Goal: Information Seeking & Learning: Understand process/instructions

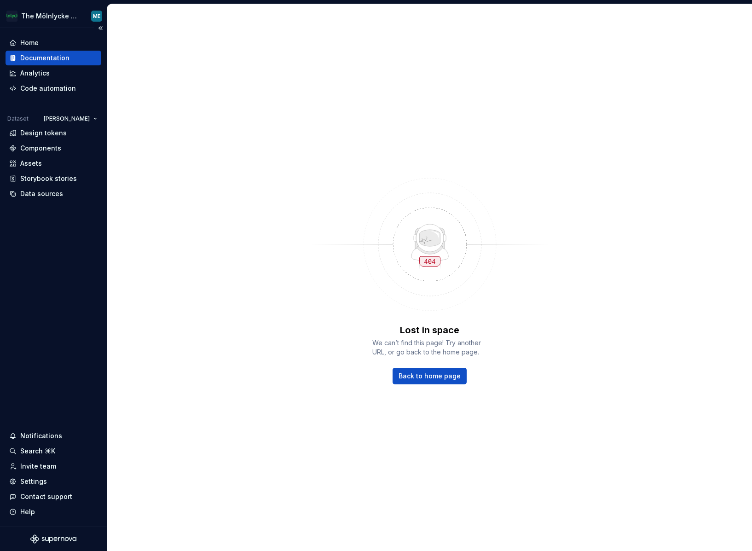
click at [63, 57] on div "Documentation" at bounding box center [44, 57] width 49 height 9
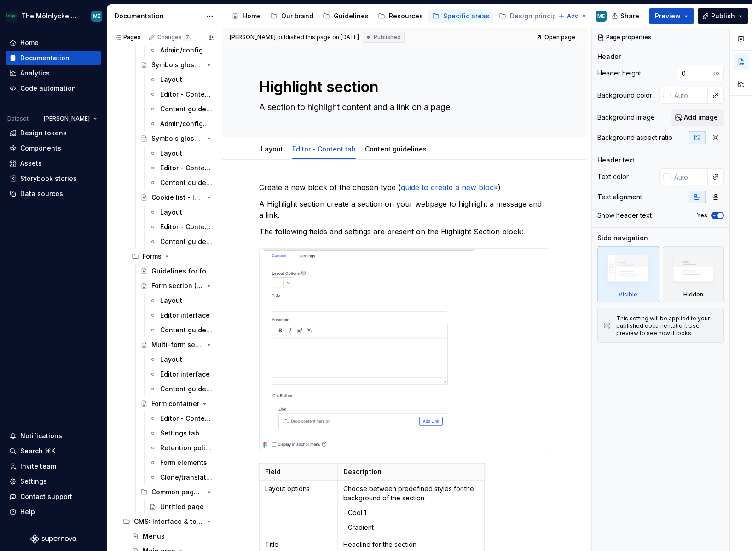
scroll to position [3046, 0]
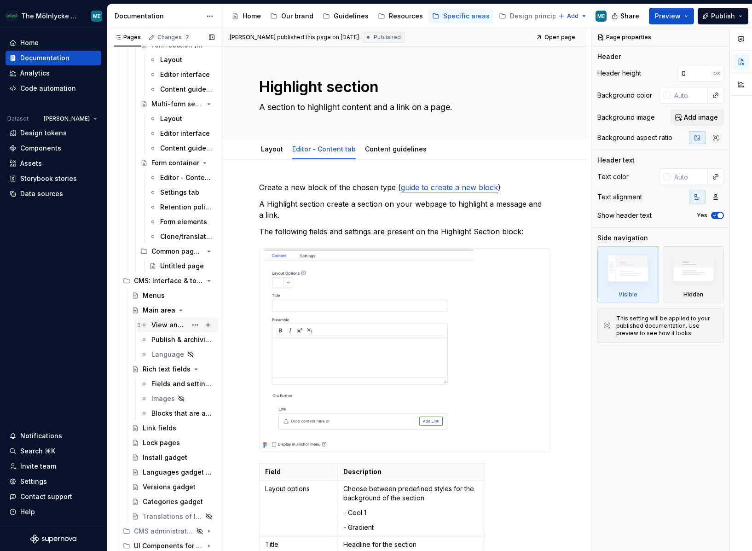
drag, startPoint x: 155, startPoint y: 322, endPoint x: 156, endPoint y: 335, distance: 12.4
click at [155, 322] on div "View and preview" at bounding box center [180, 324] width 58 height 9
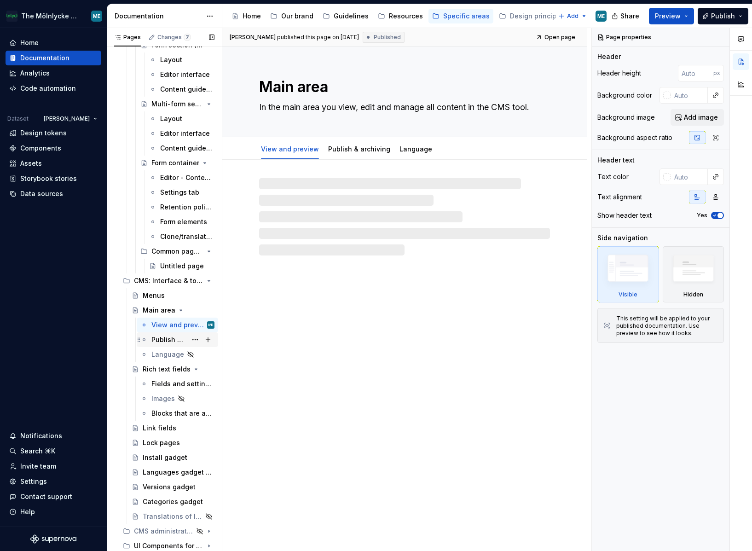
click at [157, 338] on div "Publish & archiving" at bounding box center [168, 339] width 35 height 9
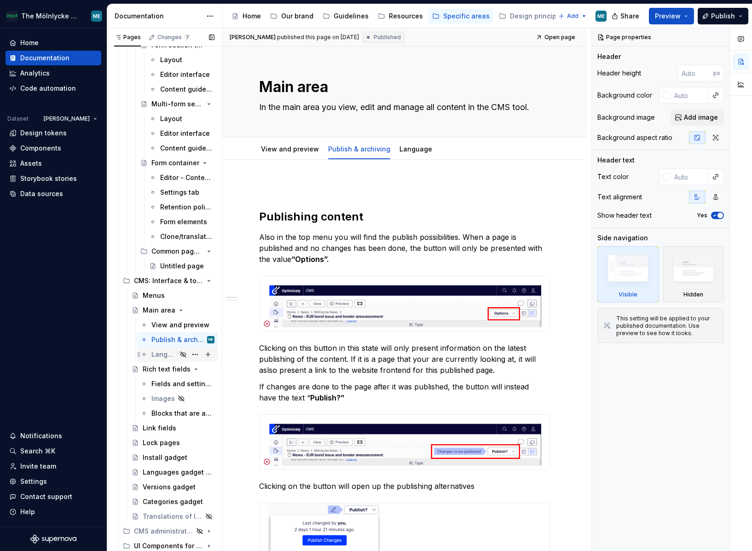
click at [167, 353] on div "Language" at bounding box center [163, 354] width 25 height 9
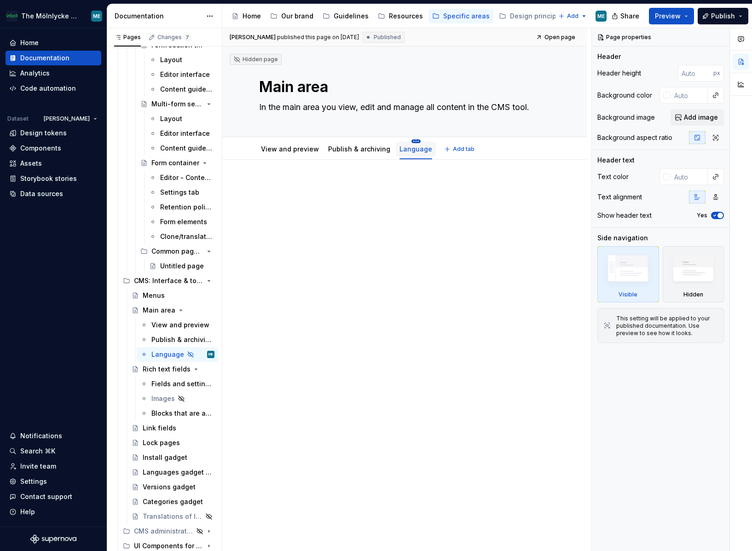
click at [404, 141] on html "The Mölnlycke Experience ME Home Documentation Analytics Code automation Datase…" at bounding box center [376, 275] width 752 height 551
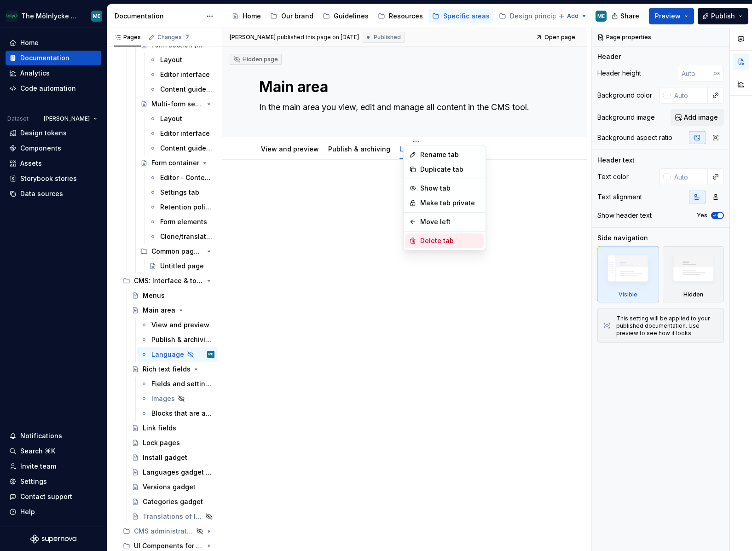
click at [441, 236] on div "Delete tab" at bounding box center [450, 240] width 60 height 9
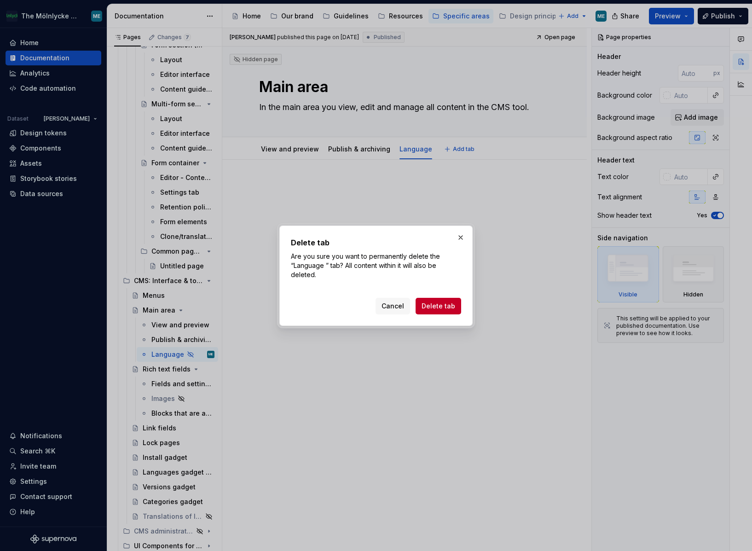
click at [436, 309] on span "Delete tab" at bounding box center [438, 305] width 34 height 9
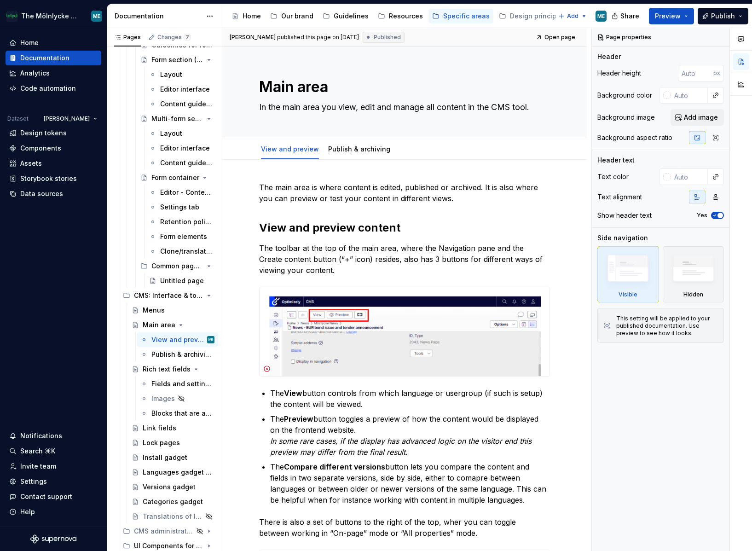
scroll to position [3032, 0]
click at [158, 349] on div "Publish & archiving" at bounding box center [182, 354] width 63 height 13
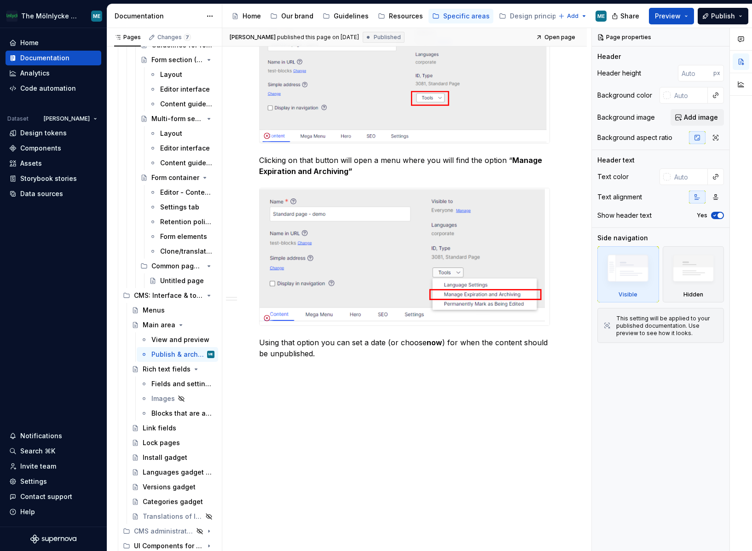
scroll to position [866, 0]
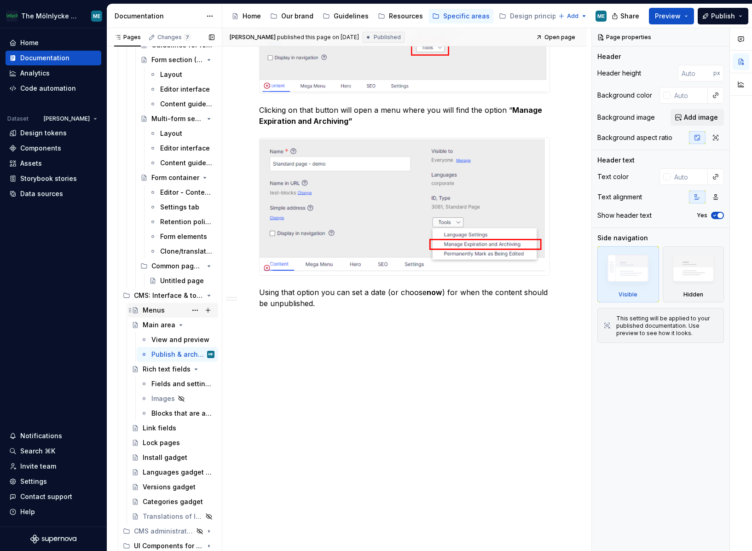
click at [161, 308] on div "Menus" at bounding box center [154, 309] width 22 height 9
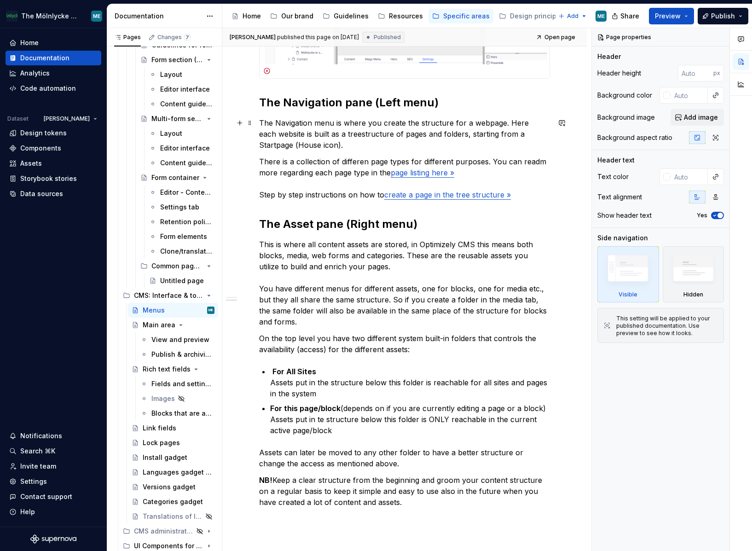
scroll to position [552, 0]
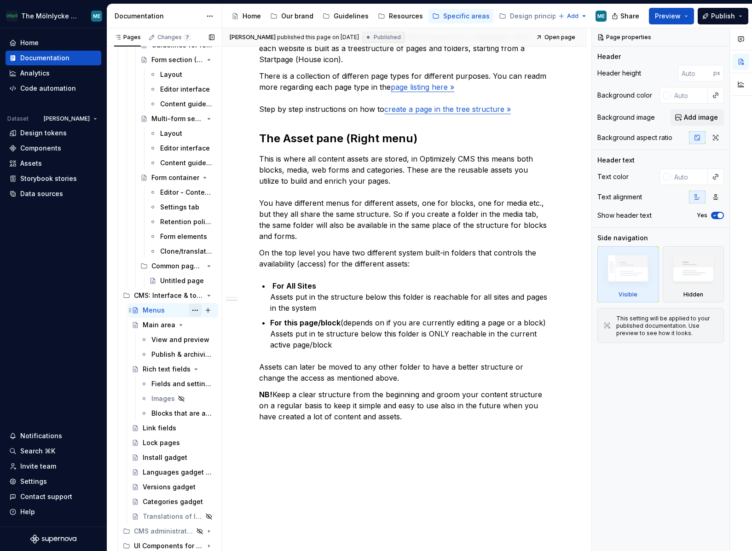
click at [194, 310] on button "Page tree" at bounding box center [195, 310] width 13 height 13
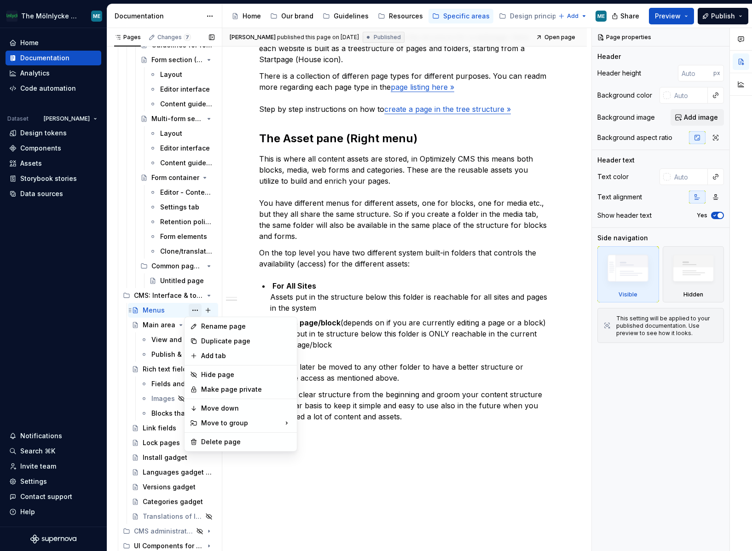
type textarea "*"
click at [211, 352] on div "Add tab" at bounding box center [246, 355] width 90 height 9
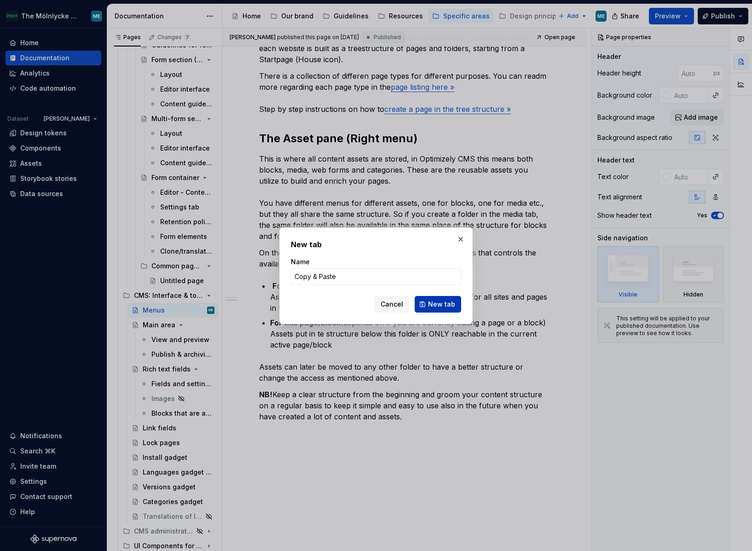
type input "Copy & Paste"
click at [434, 301] on span "New tab" at bounding box center [441, 303] width 27 height 9
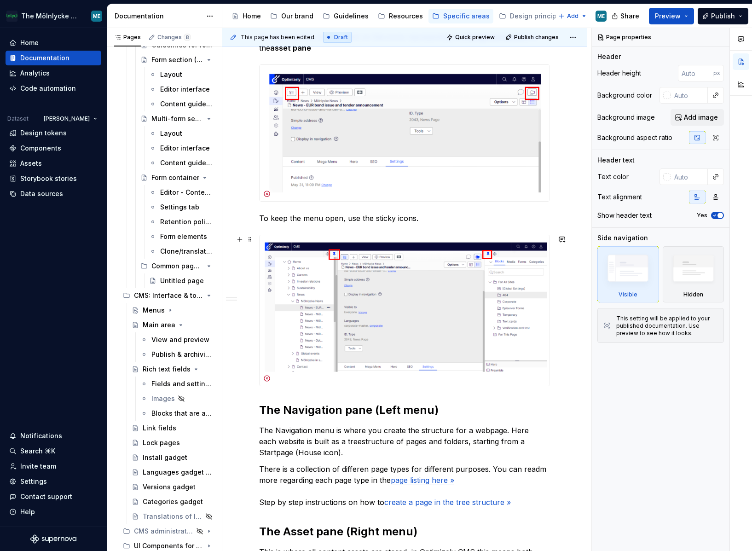
scroll to position [2, 0]
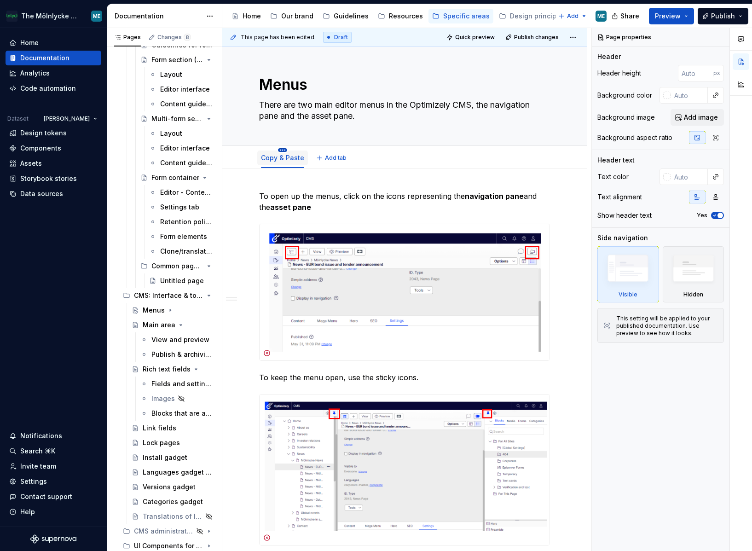
click at [281, 149] on html "The Mölnlycke Experience ME Home Documentation Analytics Code automation Datase…" at bounding box center [376, 275] width 752 height 551
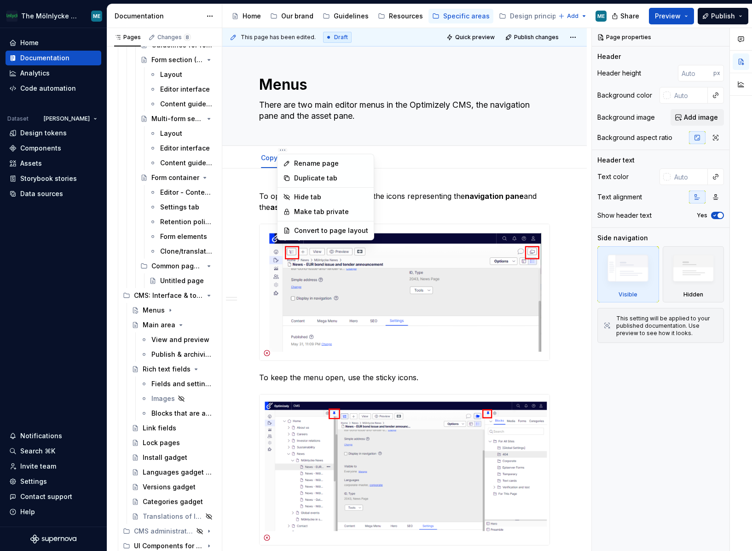
type textarea "*"
click at [308, 161] on div "Rename page" at bounding box center [331, 163] width 74 height 9
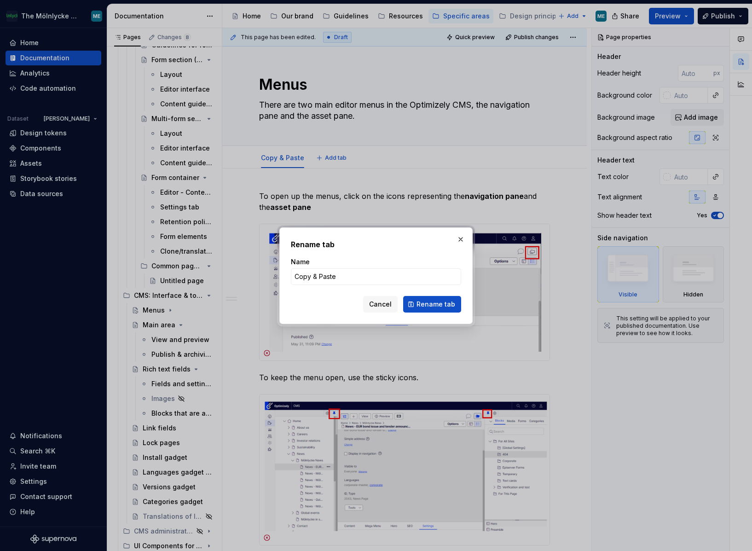
click at [275, 264] on div "Rename tab Name Copy & Paste Cancel Rename tab" at bounding box center [376, 275] width 752 height 551
type input "M"
type input "Page menu and Asset pane"
click at [433, 309] on button "Rename tab" at bounding box center [432, 304] width 58 height 17
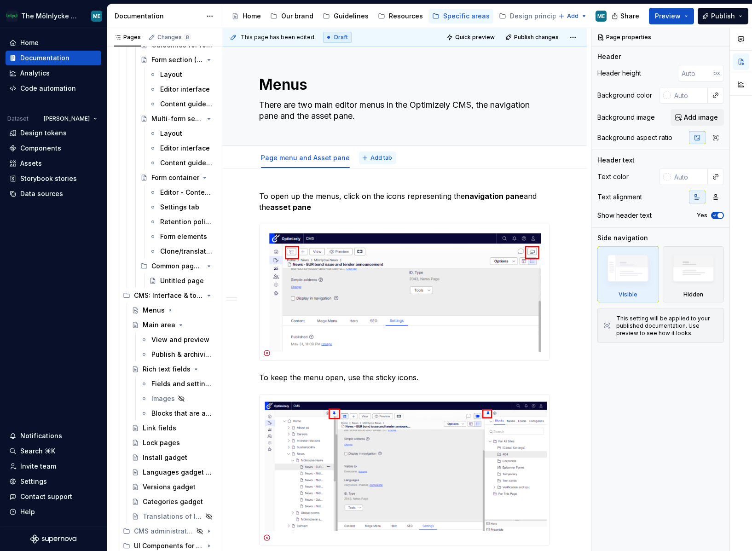
click at [379, 157] on span "Add tab" at bounding box center [381, 157] width 22 height 7
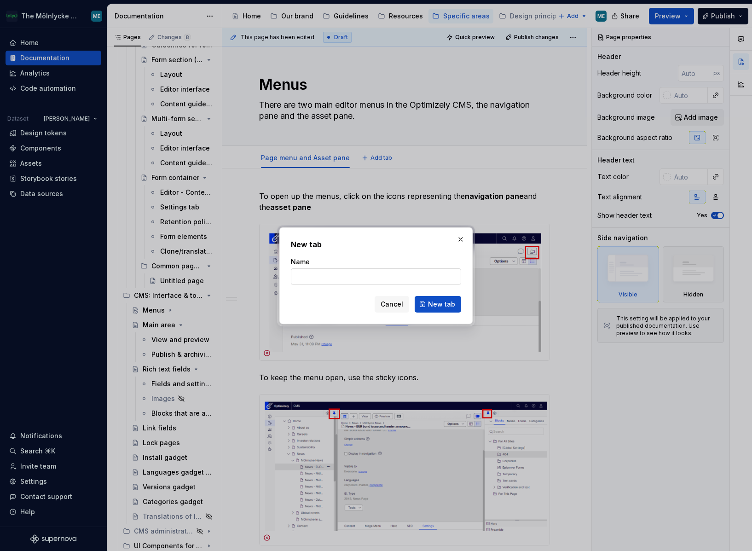
type textarea "*"
type input "Copy & Paste"
click at [429, 302] on button "New tab" at bounding box center [437, 304] width 46 height 17
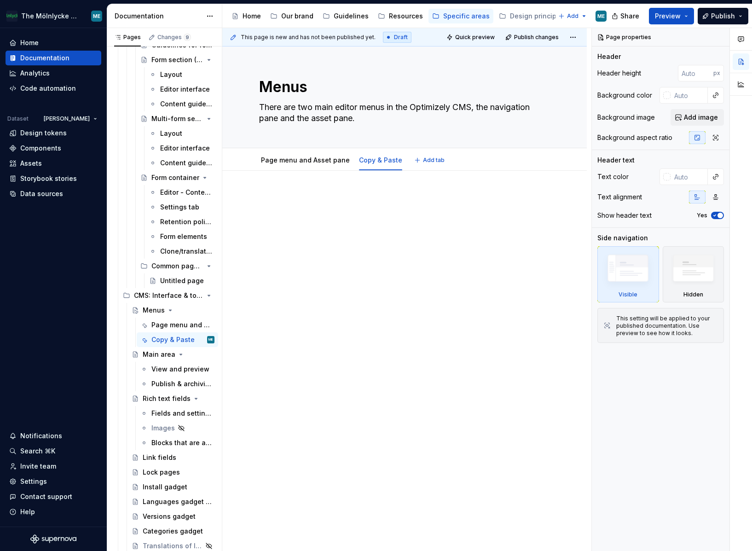
type textarea "*"
click at [299, 181] on div at bounding box center [404, 287] width 364 height 233
click at [308, 198] on p "When we dont want to create a language version of a page or a block" at bounding box center [404, 198] width 291 height 11
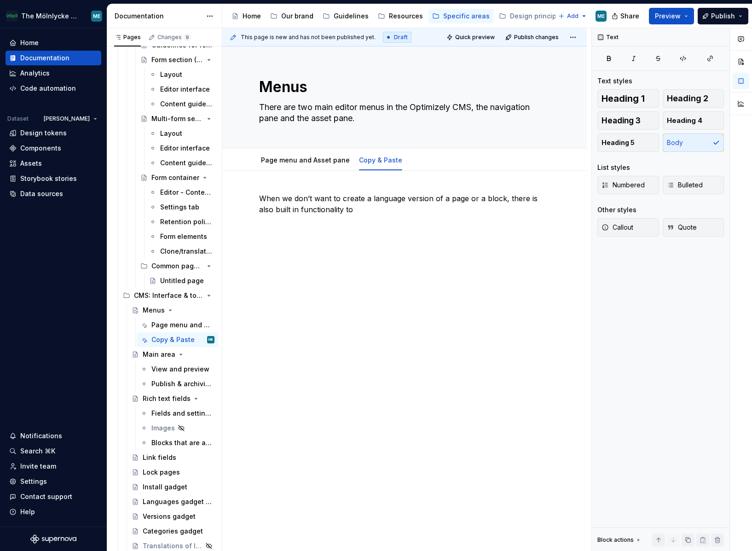
click at [466, 224] on div "When we don’t want to create a language version of a page or a block, there is …" at bounding box center [404, 210] width 291 height 35
click at [379, 208] on p "When we don’t want to create a language version of a page or a block, there is …" at bounding box center [404, 204] width 291 height 22
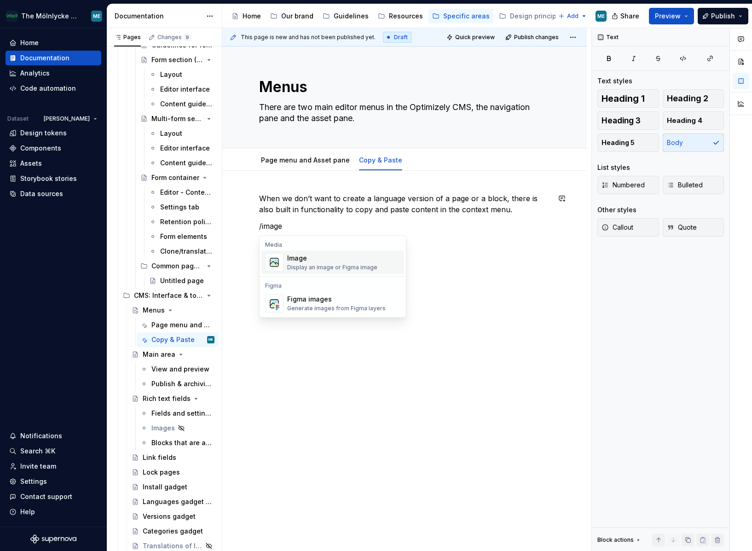
click at [287, 258] on div "Image" at bounding box center [332, 257] width 90 height 9
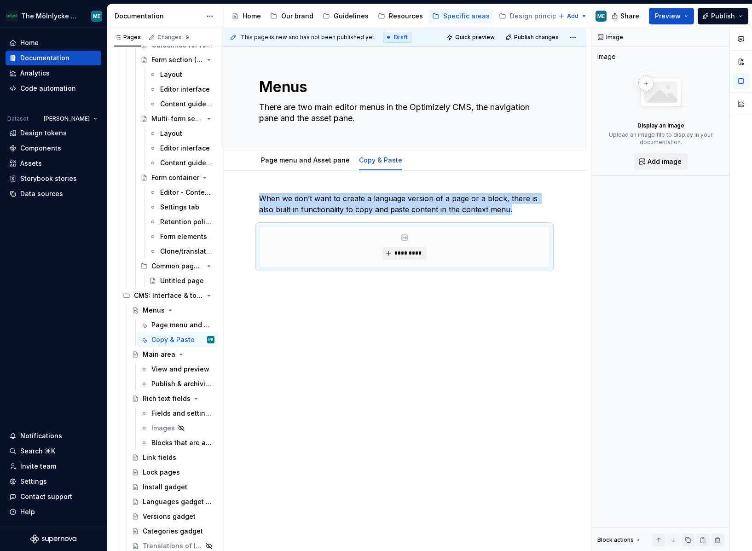
drag, startPoint x: 290, startPoint y: 330, endPoint x: 452, endPoint y: 240, distance: 185.3
click at [290, 329] on div "This page is new and has not been published yet. Draft Quick preview Publish ch…" at bounding box center [406, 289] width 369 height 523
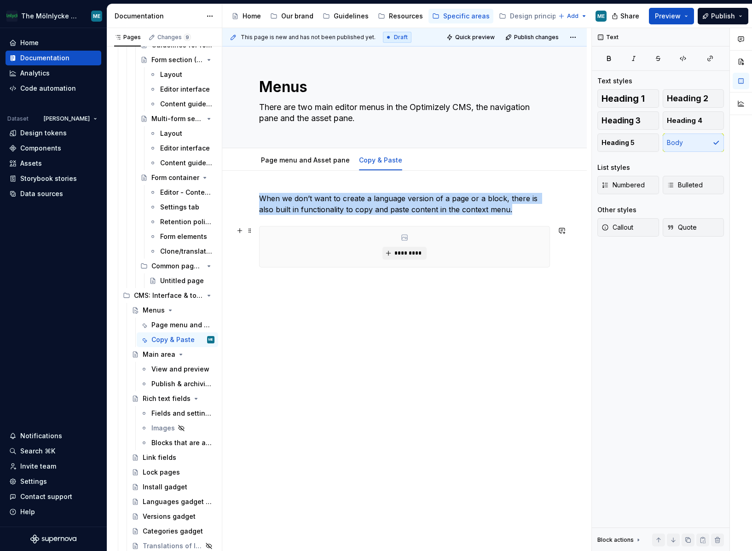
click at [284, 245] on div "*********" at bounding box center [404, 246] width 290 height 40
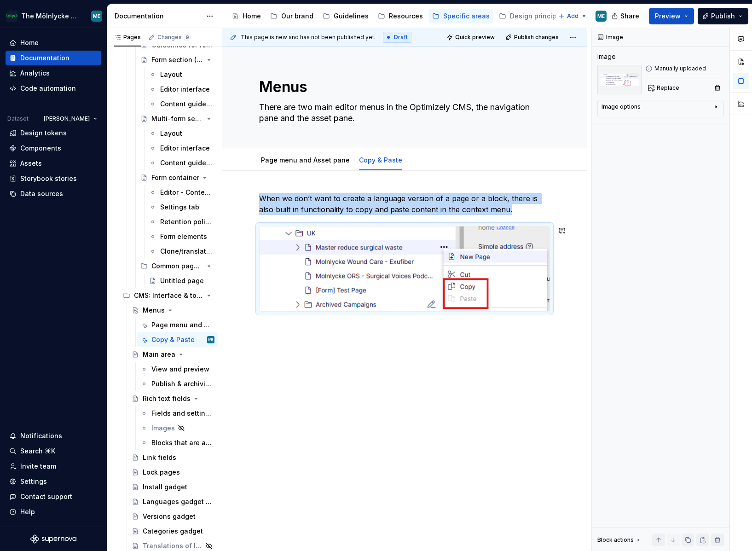
click at [436, 364] on div "When we don’t want to create a language version of a page or a block, there is …" at bounding box center [404, 329] width 364 height 317
click at [510, 206] on p "When we don’t want to create a language version of a page or a block, there is …" at bounding box center [404, 204] width 291 height 22
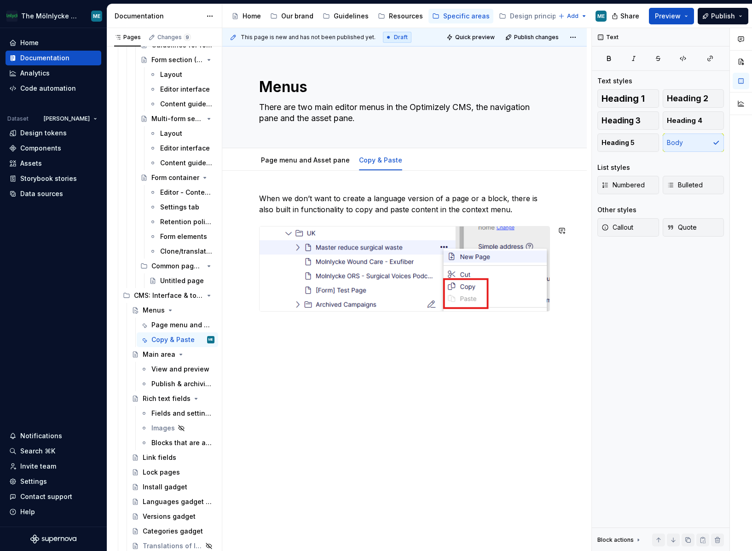
click at [317, 334] on div "When we don’t want to create a language version of a page or a block, there is …" at bounding box center [404, 329] width 364 height 317
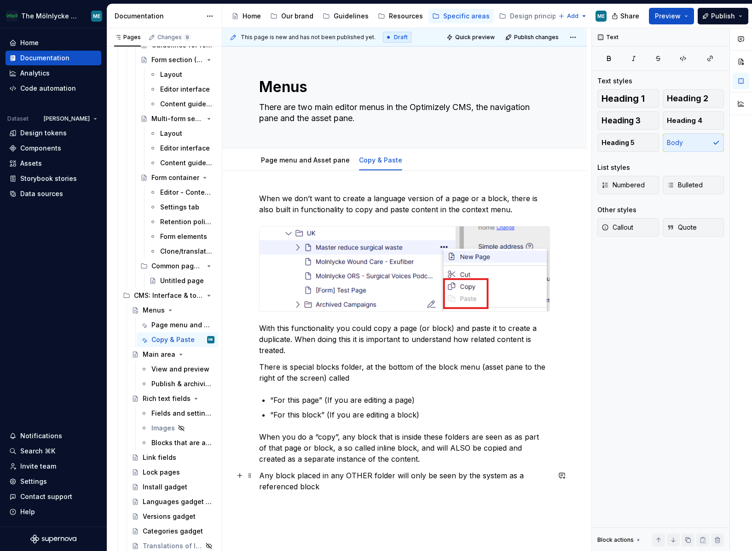
click at [365, 486] on p "Any block placed in any OTHER folder will only be seen by the system as a refer…" at bounding box center [404, 481] width 291 height 22
click at [390, 476] on p "Any block placed in any OTHER folder will only be seen by the system as a refer…" at bounding box center [404, 481] width 291 height 22
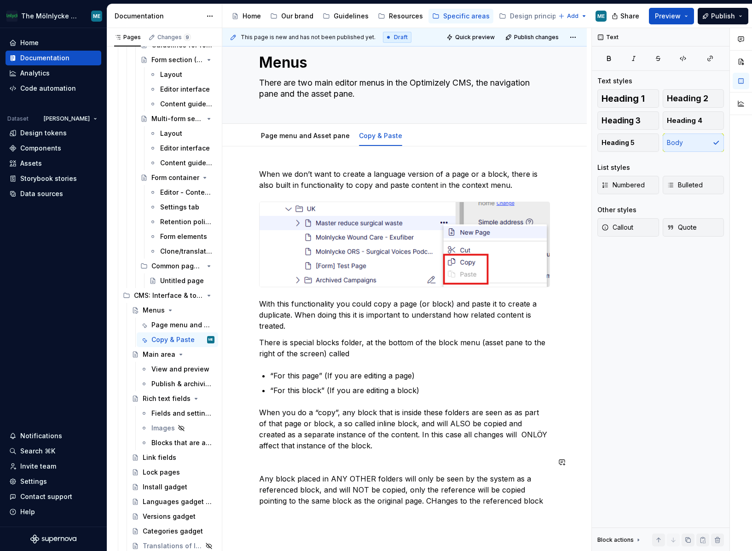
scroll to position [35, 0]
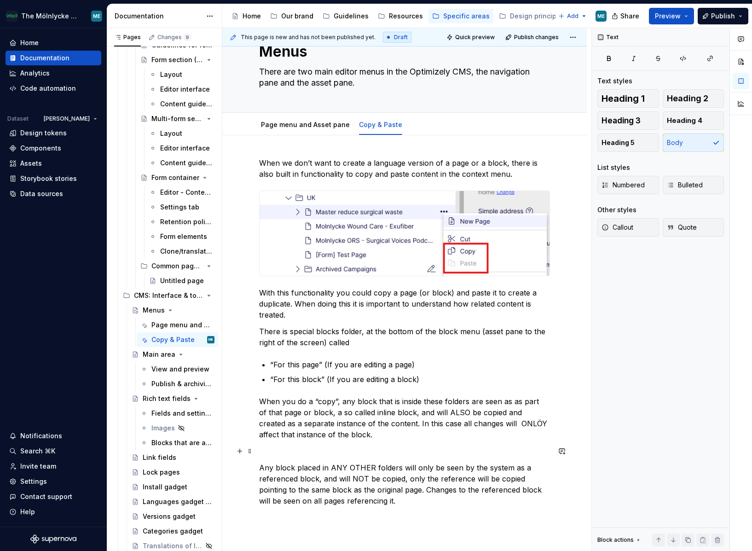
click at [360, 445] on p at bounding box center [404, 450] width 291 height 11
click at [438, 376] on p "“For this block” (If you are editing a block)" at bounding box center [410, 378] width 280 height 11
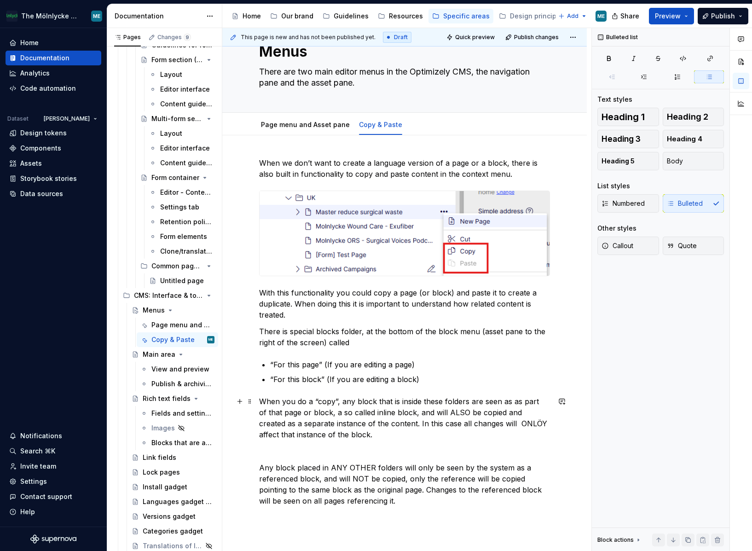
click at [373, 396] on p "When you do a “copy”, any block that is inside these folders are seen as as par…" at bounding box center [404, 418] width 291 height 44
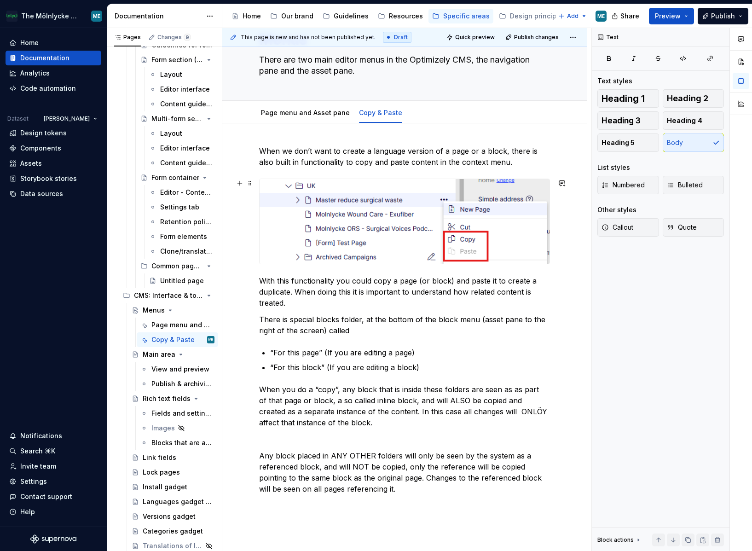
scroll to position [92, 0]
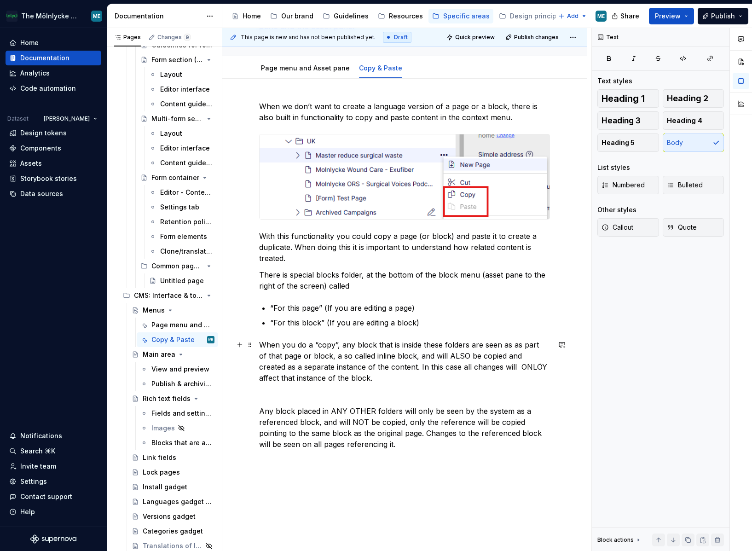
click at [321, 350] on p "When you do a “copy”, any block that is inside these folders are seen as as par…" at bounding box center [404, 361] width 291 height 44
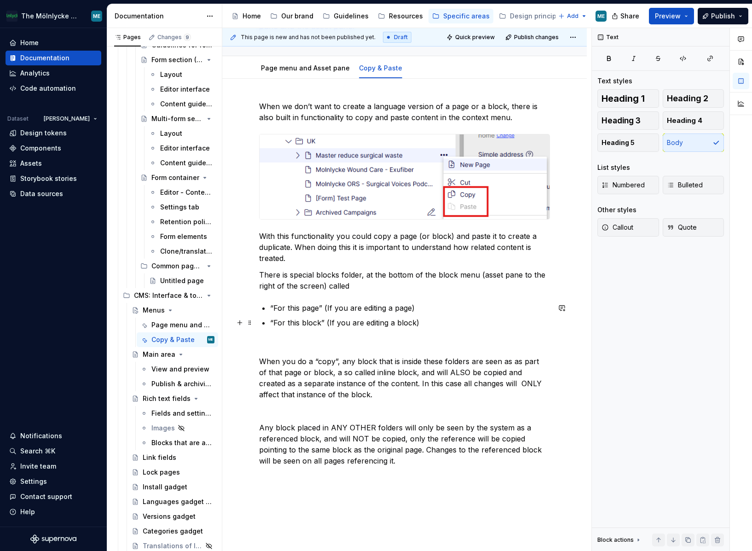
click at [448, 321] on p "“For this block” (If you are editing a block)" at bounding box center [410, 322] width 280 height 11
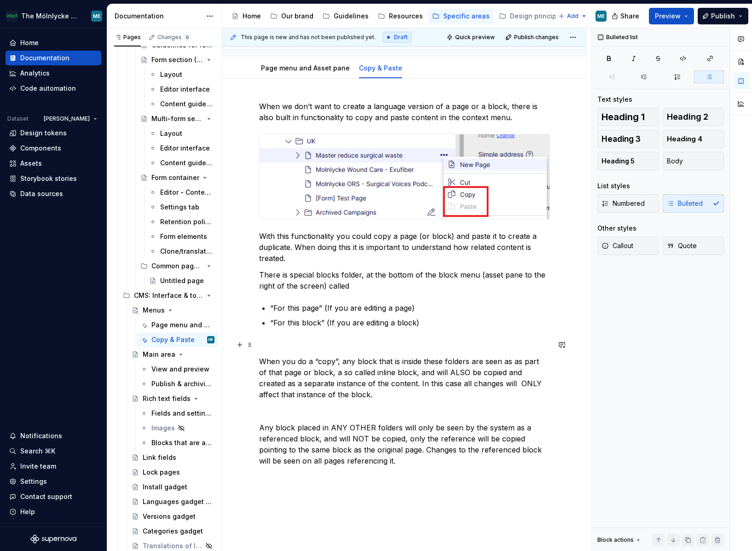
click at [287, 342] on p at bounding box center [404, 344] width 291 height 11
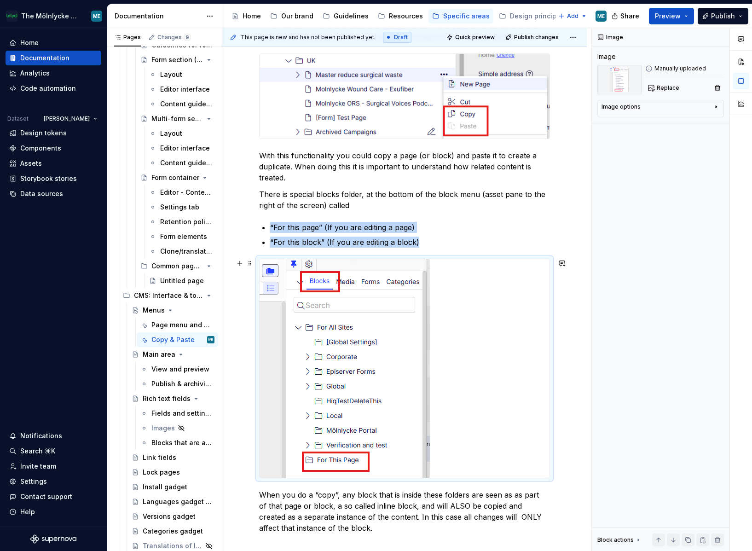
scroll to position [322, 0]
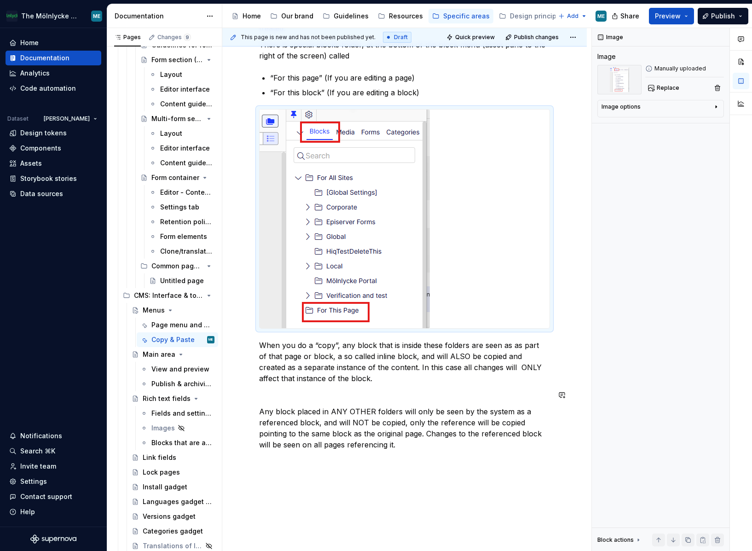
click at [386, 384] on div "When we don’t want to create a language version of a page or a block, there is …" at bounding box center [404, 160] width 291 height 579
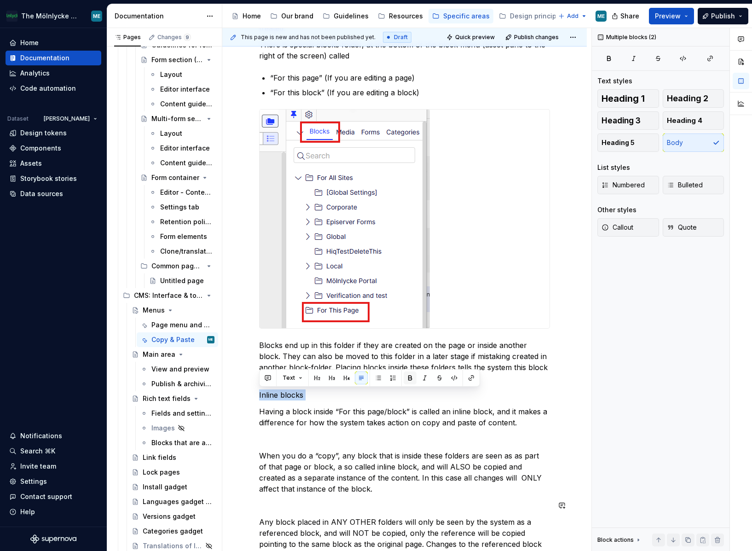
click at [411, 375] on button "button" at bounding box center [409, 377] width 13 height 13
click at [383, 416] on p "Having a block inside “For this page/block” is called an inline block, and it m…" at bounding box center [404, 417] width 291 height 22
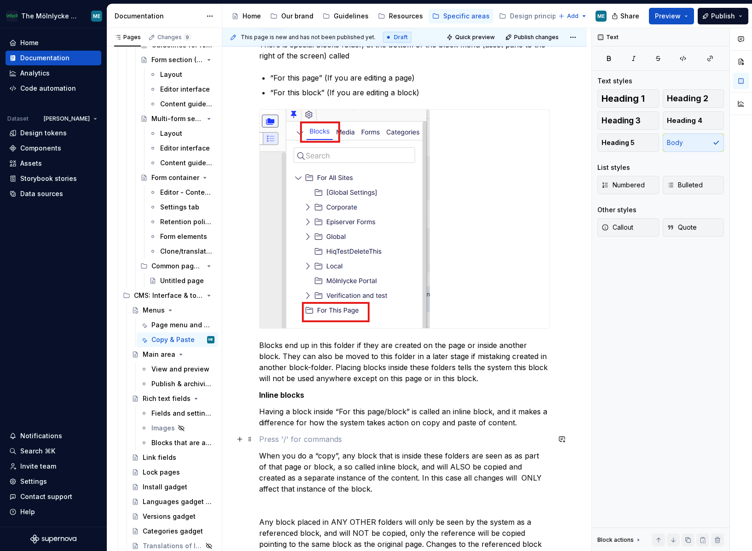
click at [339, 439] on p at bounding box center [404, 438] width 291 height 11
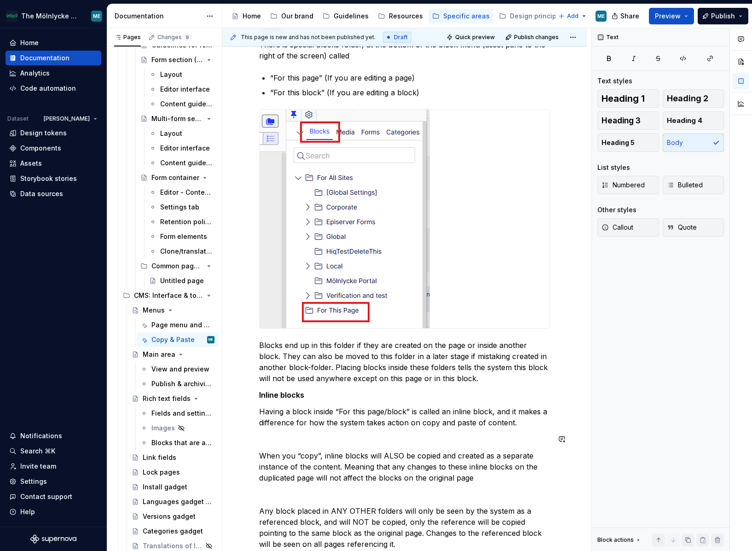
scroll to position [332, 0]
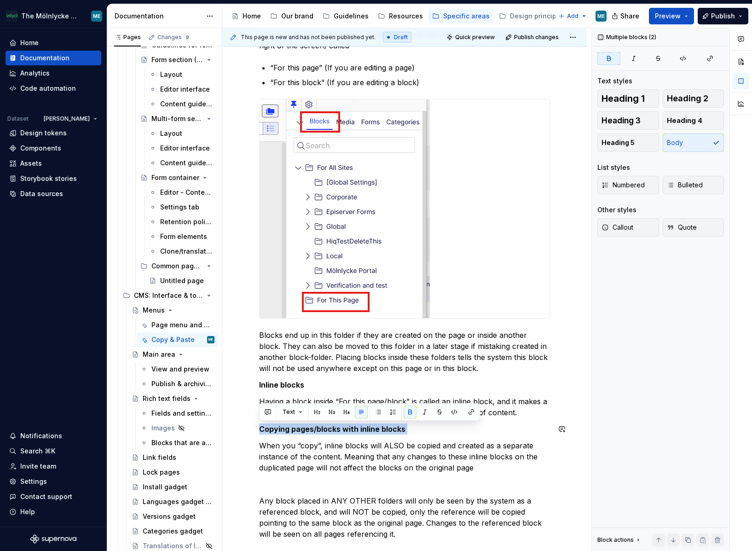
copy strong "Copying pages/blocks with inline blocks"
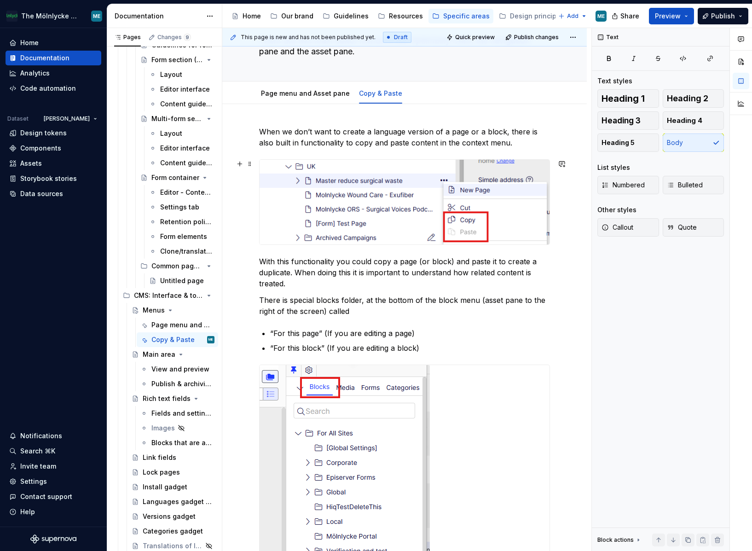
scroll to position [138, 0]
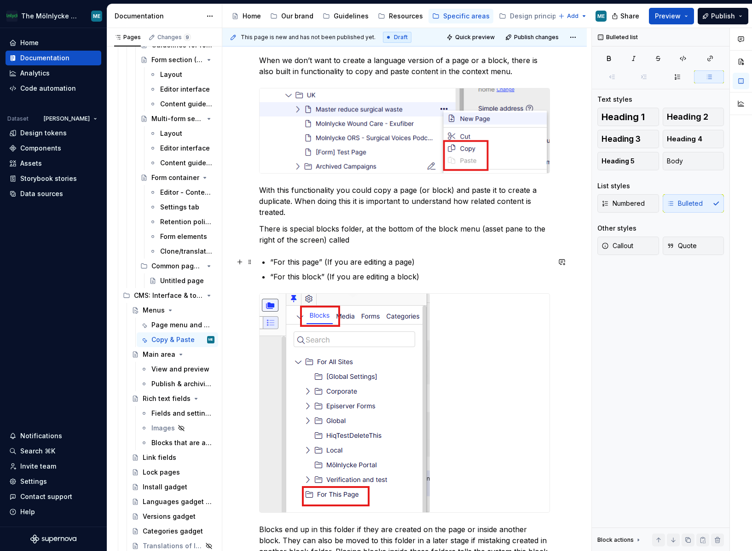
click at [512, 265] on p "“For this page” (If you are editing a page)" at bounding box center [410, 261] width 280 height 11
click at [721, 19] on span "Publish" at bounding box center [723, 15] width 24 height 9
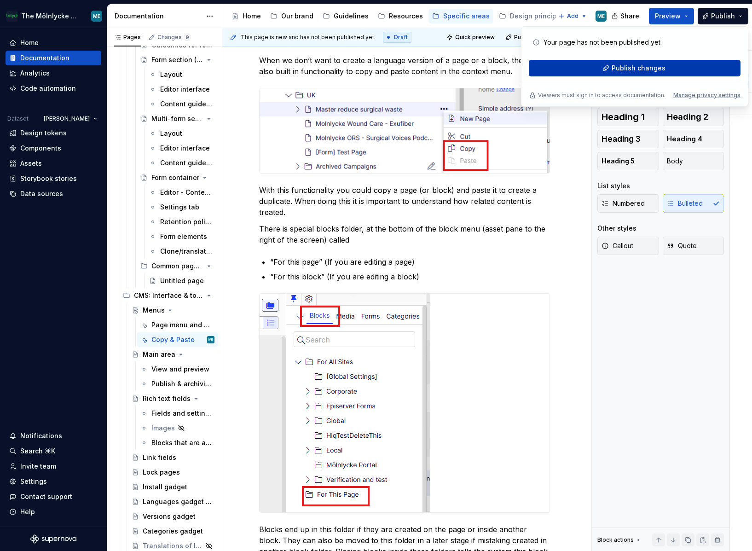
click at [628, 70] on span "Publish changes" at bounding box center [638, 67] width 54 height 9
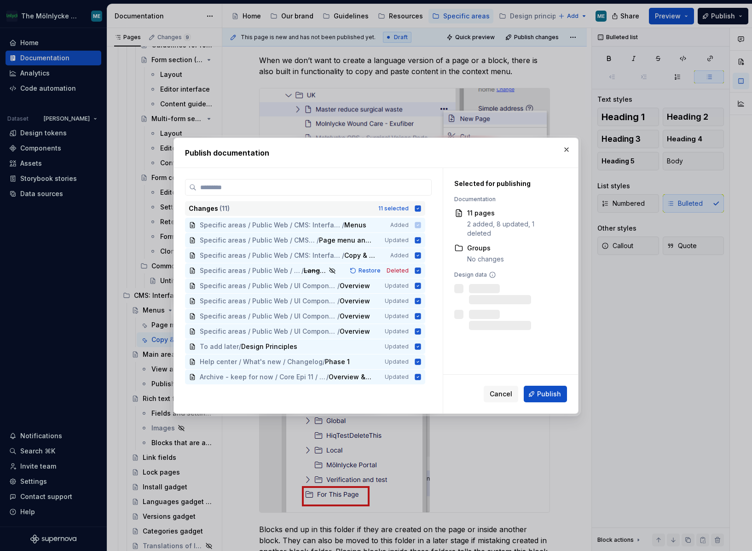
click at [419, 207] on icon at bounding box center [418, 208] width 6 height 6
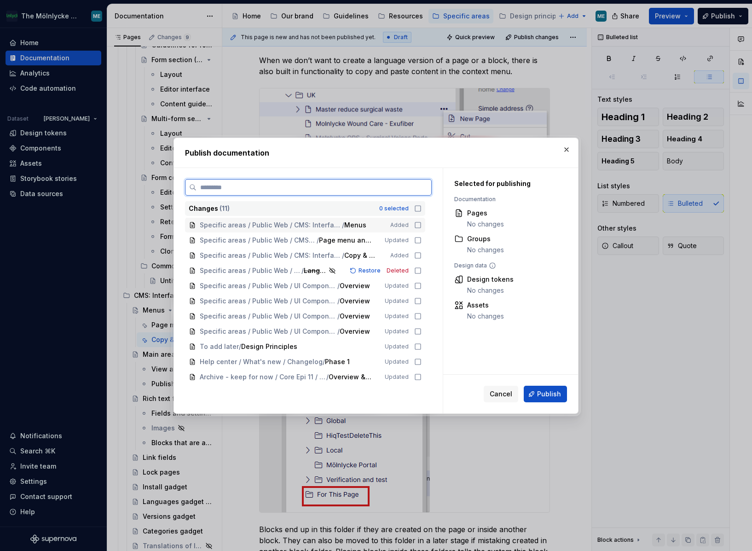
click at [416, 225] on icon at bounding box center [417, 224] width 7 height 7
click at [418, 239] on icon at bounding box center [417, 239] width 7 height 7
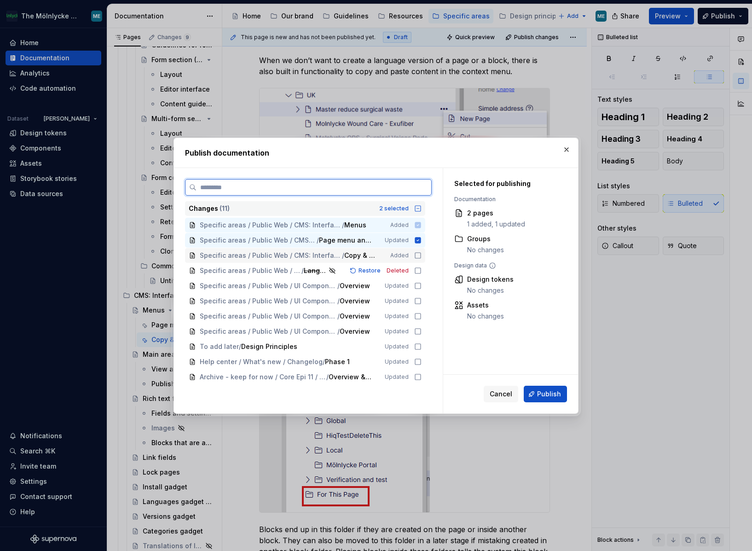
click at [418, 256] on icon at bounding box center [417, 255] width 7 height 7
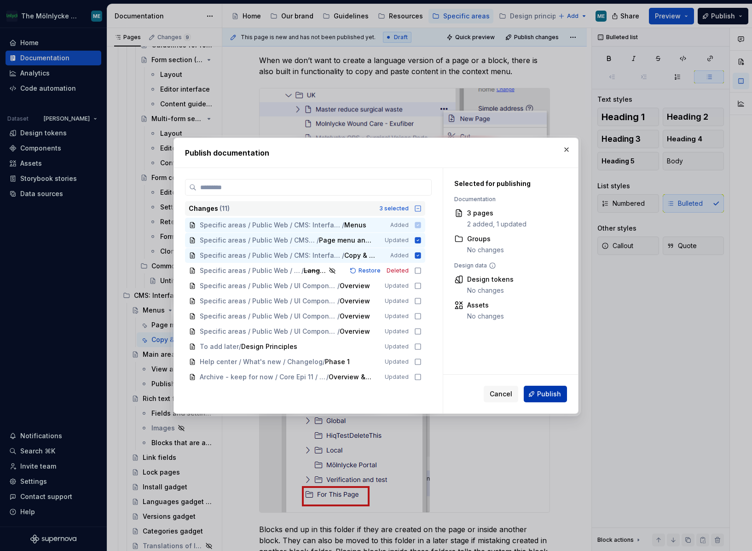
click at [545, 390] on span "Publish" at bounding box center [549, 393] width 24 height 9
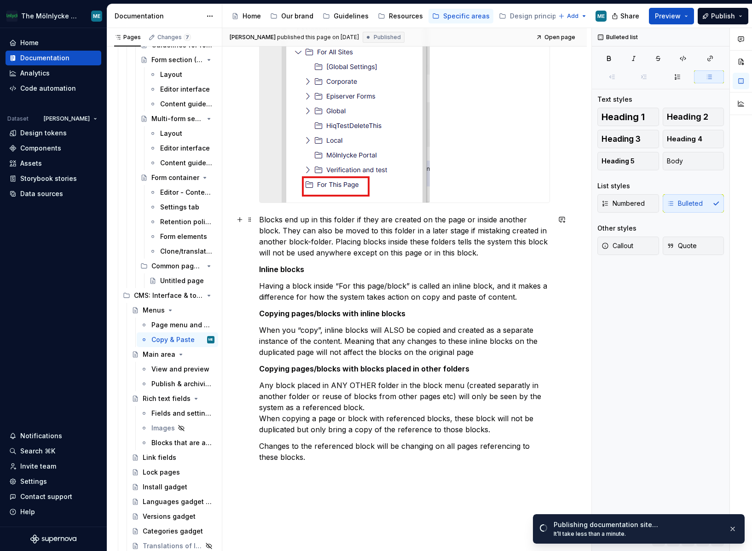
scroll to position [535, 0]
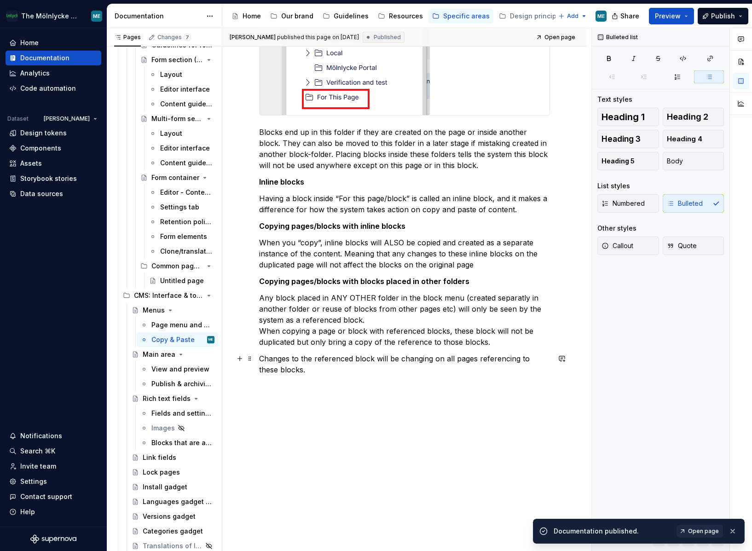
click at [257, 352] on div "When we don’t want to create a language version of a page or a block, there is …" at bounding box center [404, 93] width 364 height 915
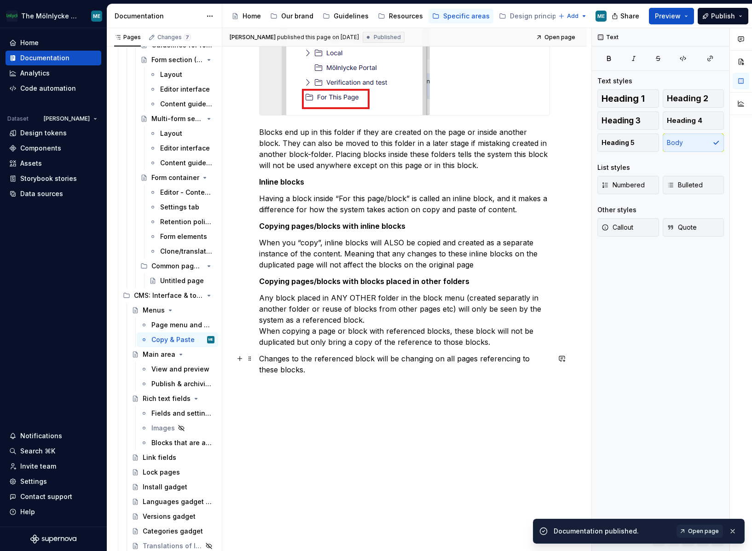
click at [259, 356] on p "Changes to the referenced block will be changing on all pages referencing to th…" at bounding box center [404, 364] width 291 height 22
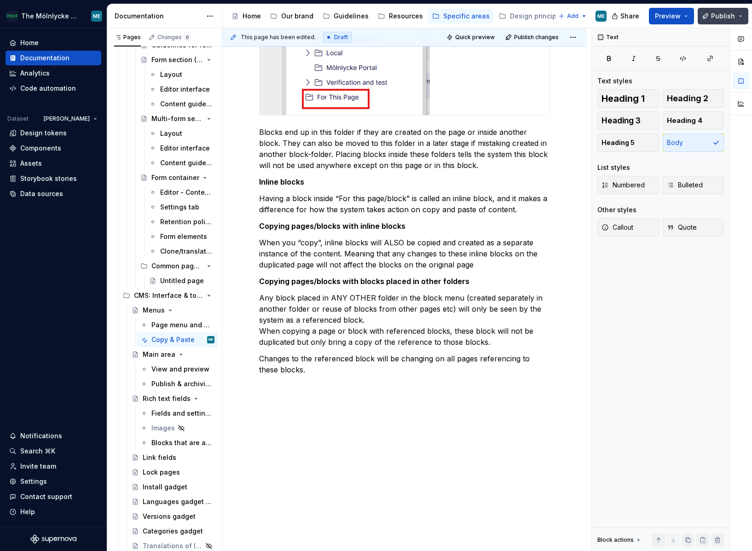
click at [733, 20] on span "Publish" at bounding box center [723, 15] width 24 height 9
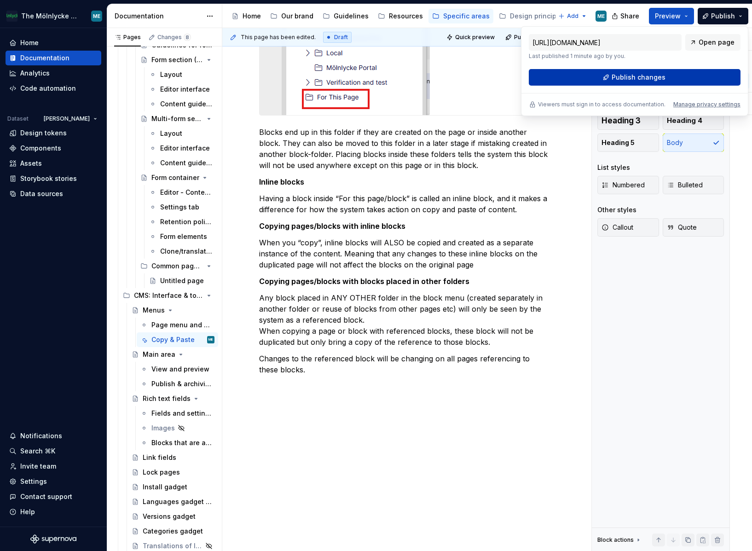
click at [632, 77] on span "Publish changes" at bounding box center [638, 77] width 54 height 9
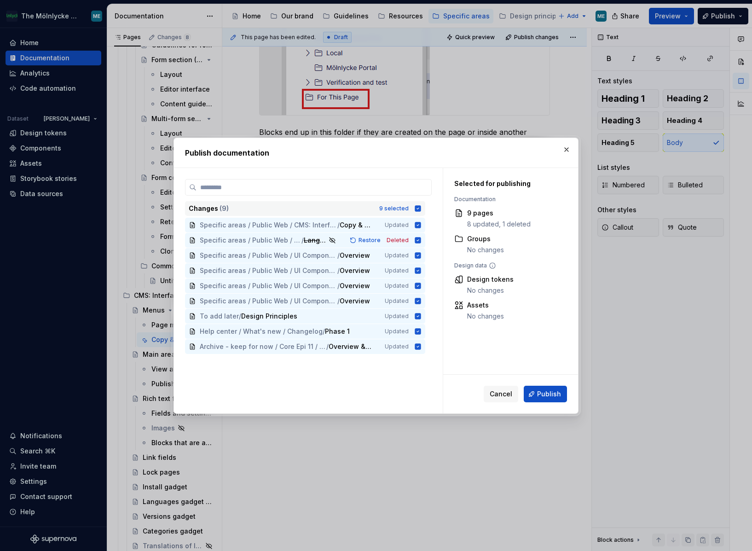
click at [420, 210] on icon at bounding box center [418, 208] width 6 height 6
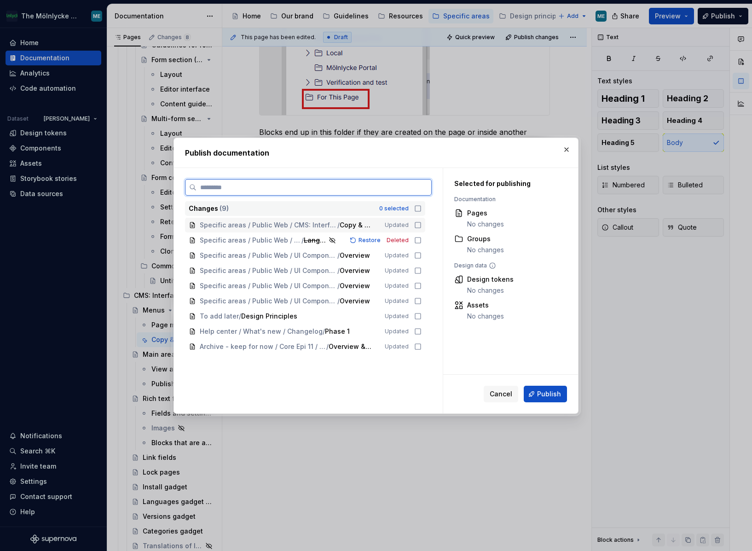
click at [416, 223] on icon at bounding box center [417, 224] width 7 height 7
click at [417, 238] on icon at bounding box center [417, 239] width 7 height 7
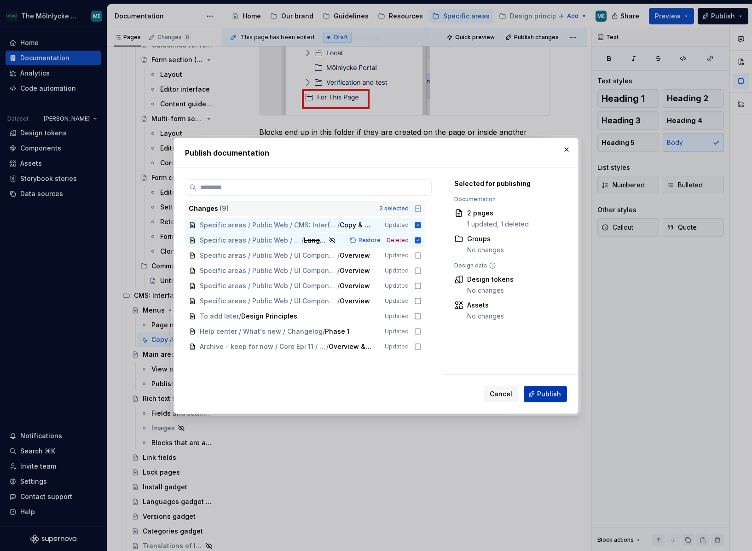
click at [544, 396] on span "Publish" at bounding box center [549, 393] width 24 height 9
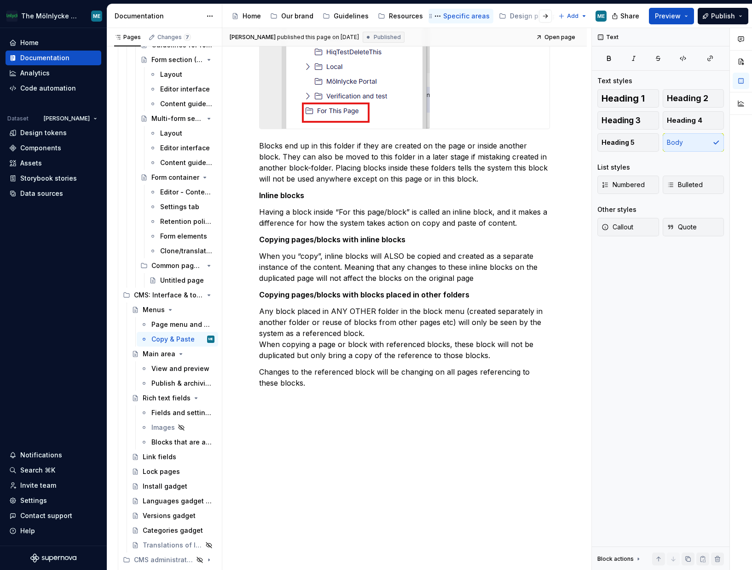
scroll to position [521, 0]
type textarea "*"
